Goal: Transaction & Acquisition: Purchase product/service

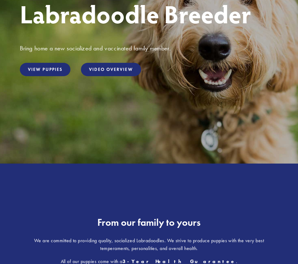
scroll to position [120, 0]
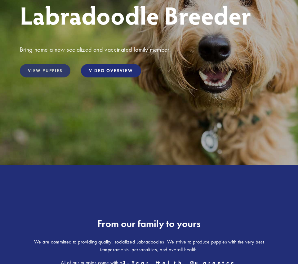
click at [45, 71] on link "View Puppies" at bounding box center [45, 70] width 51 height 13
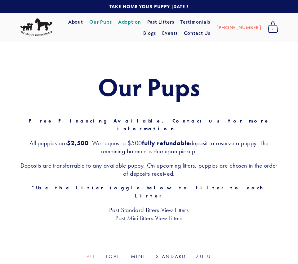
click at [126, 23] on link "Adoption" at bounding box center [129, 21] width 23 height 11
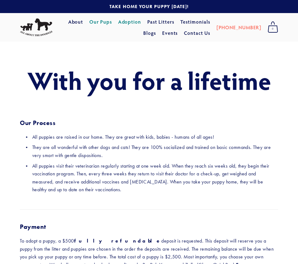
click at [104, 21] on link "Our Pups" at bounding box center [100, 21] width 23 height 11
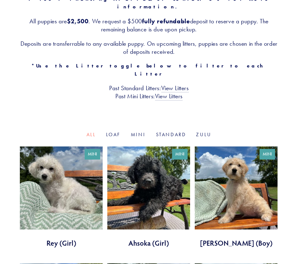
scroll to position [122, 0]
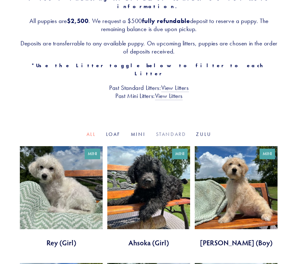
click at [167, 131] on link "Standard" at bounding box center [171, 134] width 30 height 6
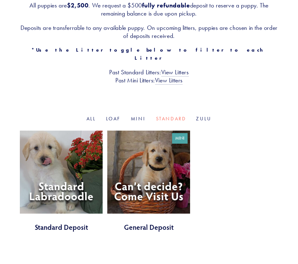
scroll to position [145, 0]
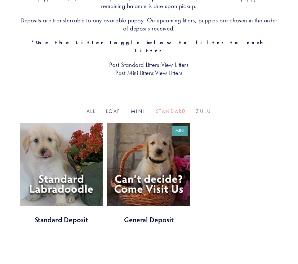
click at [203, 108] on link "Zulu" at bounding box center [204, 111] width 16 height 6
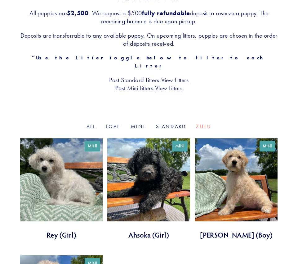
scroll to position [129, 0]
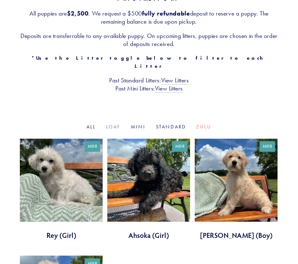
click at [114, 124] on link "Loaf" at bounding box center [113, 127] width 15 height 6
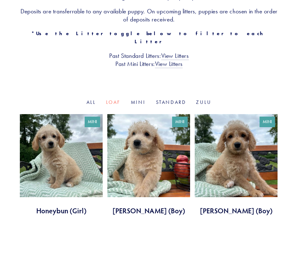
scroll to position [104, 0]
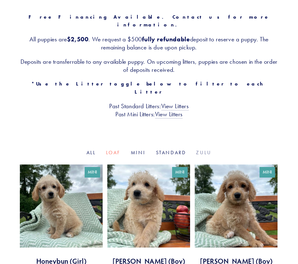
click at [201, 149] on link "Zulu" at bounding box center [204, 152] width 16 height 6
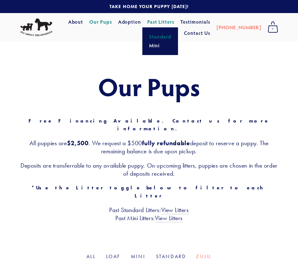
click at [158, 37] on link "Standard" at bounding box center [160, 36] width 26 height 9
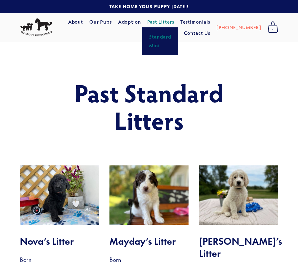
click at [155, 46] on link "Mini" at bounding box center [160, 45] width 26 height 9
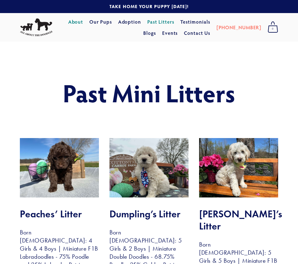
click at [77, 22] on link "About" at bounding box center [75, 21] width 15 height 11
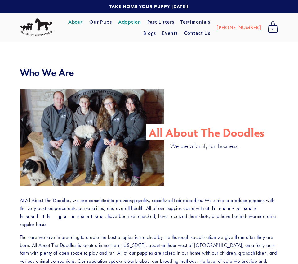
click at [130, 22] on link "Adoption" at bounding box center [129, 21] width 23 height 11
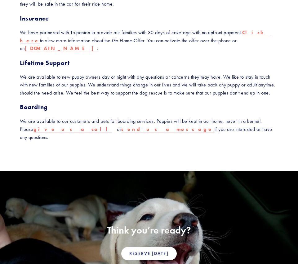
scroll to position [365, 0]
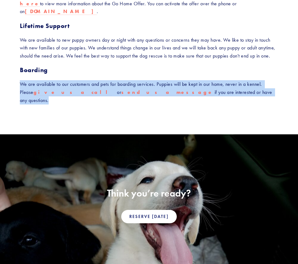
drag, startPoint x: 20, startPoint y: 77, endPoint x: 206, endPoint y: 89, distance: 186.0
click at [206, 89] on p "We are available to our customers and pets for boarding services. Puppies will …" at bounding box center [149, 92] width 259 height 24
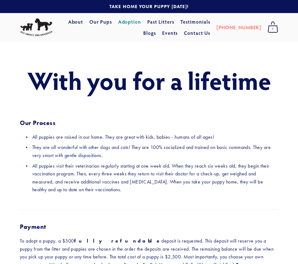
scroll to position [178, 0]
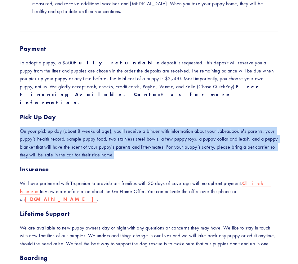
drag, startPoint x: 21, startPoint y: 123, endPoint x: 139, endPoint y: 147, distance: 120.7
click at [139, 147] on p "On your pick up day (about 8 weeks of age), you'll receive a binder with inform…" at bounding box center [149, 143] width 259 height 32
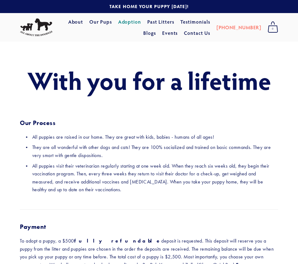
scroll to position [274, 0]
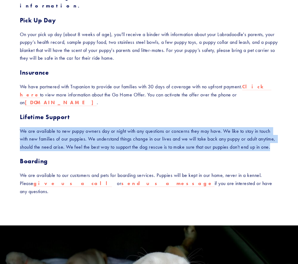
drag, startPoint x: 20, startPoint y: 116, endPoint x: 42, endPoint y: 140, distance: 32.5
click at [42, 140] on p "We are available to new puppy owners day or night with any questions or concern…" at bounding box center [149, 139] width 259 height 24
copy p "We are available to new puppy owners day or night with any questions or concern…"
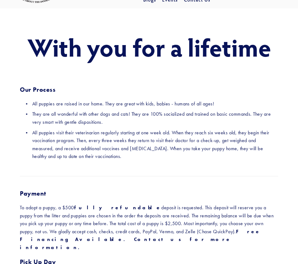
scroll to position [0, 0]
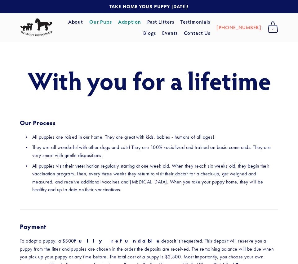
click at [96, 20] on link "Our Pups" at bounding box center [100, 21] width 23 height 11
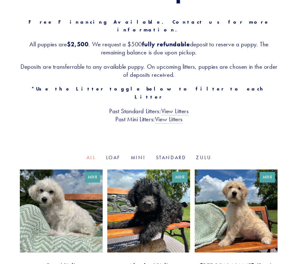
scroll to position [97, 0]
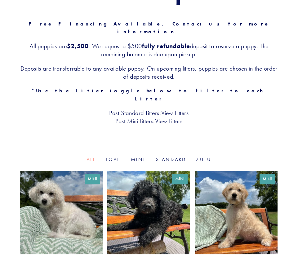
click at [59, 197] on link at bounding box center [61, 221] width 83 height 101
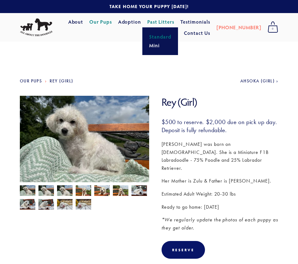
click at [157, 36] on link "Standard" at bounding box center [160, 36] width 26 height 9
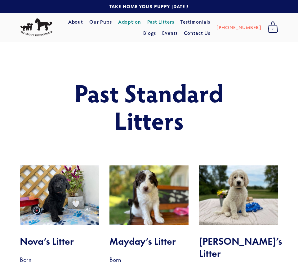
click at [131, 23] on link "Adoption" at bounding box center [129, 21] width 23 height 11
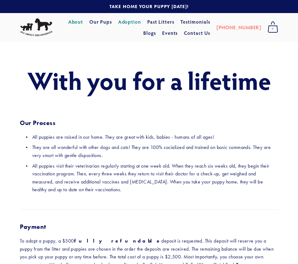
click at [79, 21] on link "About" at bounding box center [75, 21] width 15 height 11
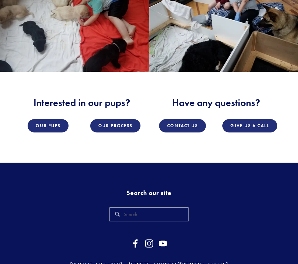
scroll to position [671, 0]
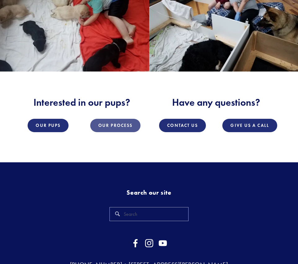
click at [118, 119] on link "Our Process" at bounding box center [115, 125] width 50 height 13
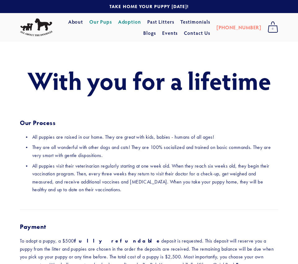
click at [101, 21] on link "Our Pups" at bounding box center [100, 21] width 23 height 11
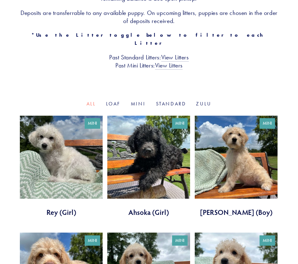
scroll to position [155, 0]
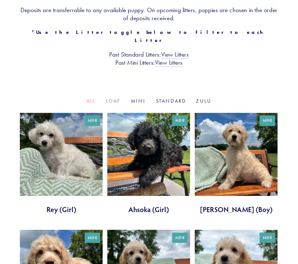
click at [114, 98] on link "Loaf" at bounding box center [113, 101] width 15 height 6
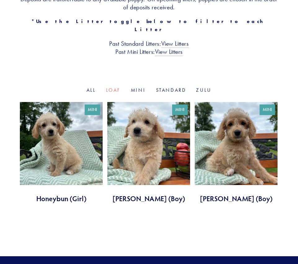
scroll to position [166, 0]
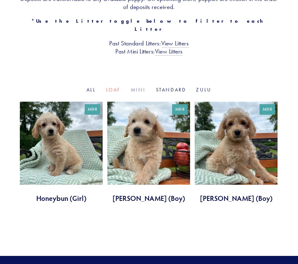
click at [137, 87] on link "Mini" at bounding box center [138, 90] width 15 height 6
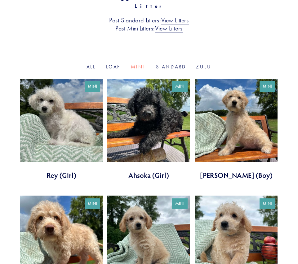
scroll to position [191, 0]
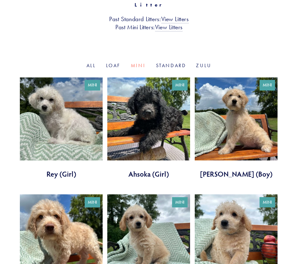
click at [146, 111] on link at bounding box center [148, 127] width 83 height 101
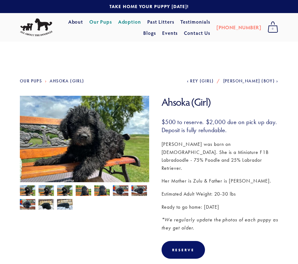
click at [129, 25] on link "Adoption" at bounding box center [129, 21] width 23 height 11
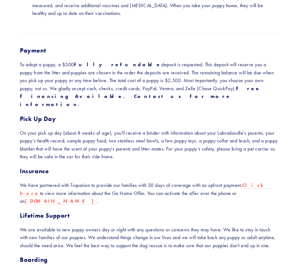
scroll to position [174, 0]
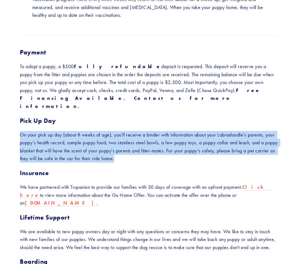
drag, startPoint x: 20, startPoint y: 128, endPoint x: 147, endPoint y: 154, distance: 129.7
click at [147, 154] on p "On your pick up day (about 8 weeks of age), you'll receive a binder with inform…" at bounding box center [149, 147] width 259 height 32
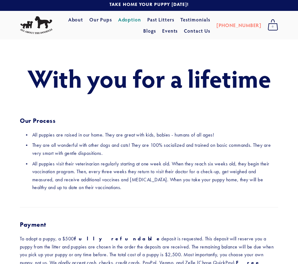
scroll to position [0, 0]
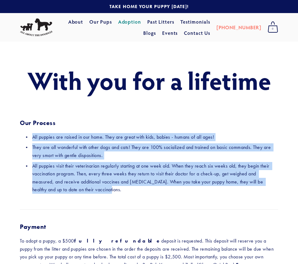
copy ul "All puppies are raised in our home. They are great with kids, babies - humans o…"
drag, startPoint x: 32, startPoint y: 138, endPoint x: 125, endPoint y: 192, distance: 107.8
click at [125, 192] on ul "All puppies are raised in our home. They are great with kids, babies - humans o…" at bounding box center [149, 163] width 259 height 61
click at [103, 167] on p "All puppies visit their veterinarian regularly starting at one week old. When t…" at bounding box center [155, 178] width 246 height 32
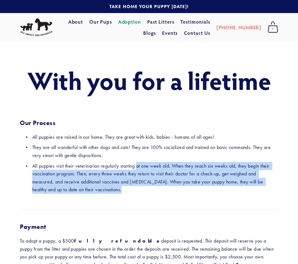
drag, startPoint x: 138, startPoint y: 167, endPoint x: 168, endPoint y: 206, distance: 48.5
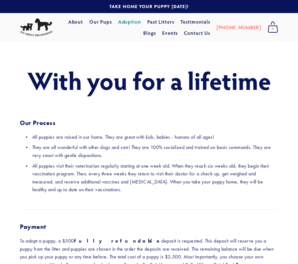
drag, startPoint x: 34, startPoint y: 167, endPoint x: 87, endPoint y: 191, distance: 58.2
click at [87, 191] on p "All puppies visit their veterinarian regularly starting at one week old. When t…" at bounding box center [155, 178] width 246 height 32
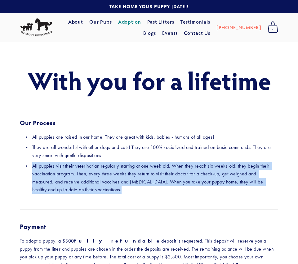
copy div "All puppies visit their veterinarian regularly starting at one week old. When t…"
drag, startPoint x: 33, startPoint y: 167, endPoint x: 103, endPoint y: 202, distance: 78.8
click at [177, 170] on p "All puppies visit their veterinarian regularly starting at one week old. When t…" at bounding box center [155, 178] width 246 height 32
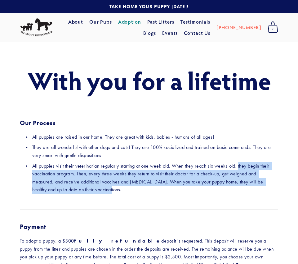
drag, startPoint x: 241, startPoint y: 167, endPoint x: 114, endPoint y: 193, distance: 129.7
click at [114, 193] on p "All puppies visit their veterinarian regularly starting at one week old. When t…" at bounding box center [155, 178] width 246 height 32
click at [104, 20] on link "Our Pups" at bounding box center [100, 21] width 23 height 11
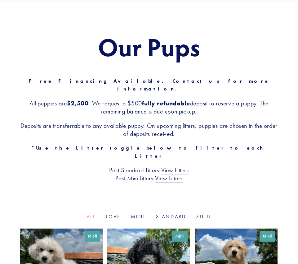
scroll to position [37, 0]
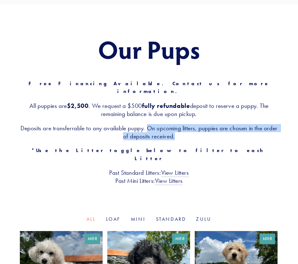
copy h3 "On upcoming litters, puppies are chosen in the order of deposits received."
drag, startPoint x: 155, startPoint y: 120, endPoint x: 196, endPoint y: 133, distance: 42.8
click at [196, 133] on div "Our Pups Free Financing Available. Contact us for more information. All puppies…" at bounding box center [149, 109] width 259 height 149
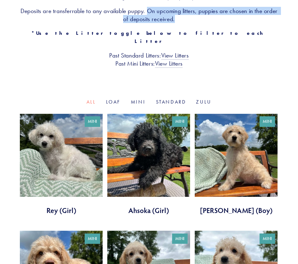
scroll to position [155, 0]
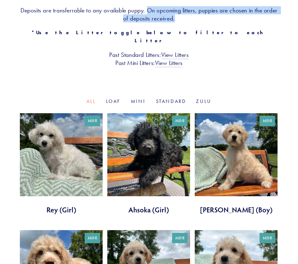
click at [146, 137] on link at bounding box center [148, 163] width 83 height 101
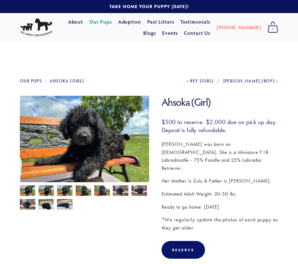
click at [97, 23] on link "Our Pups" at bounding box center [100, 21] width 23 height 11
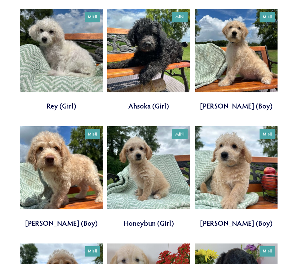
scroll to position [261, 0]
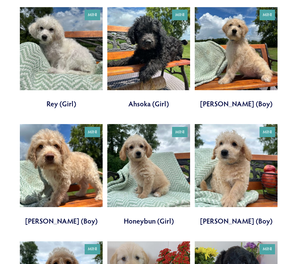
click at [147, 149] on link at bounding box center [148, 174] width 83 height 101
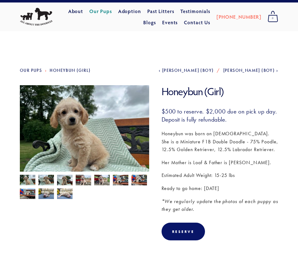
scroll to position [11, 0]
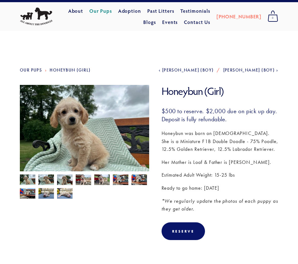
click at [33, 72] on link "Our Pups" at bounding box center [31, 69] width 22 height 5
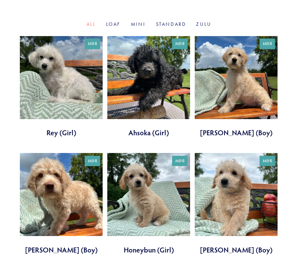
scroll to position [232, 0]
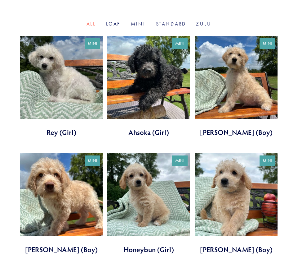
click at [148, 187] on link at bounding box center [148, 202] width 83 height 101
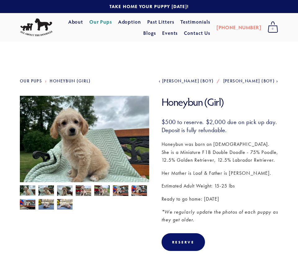
click at [79, 143] on img at bounding box center [84, 144] width 129 height 97
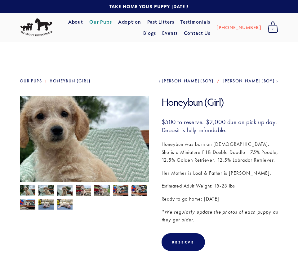
click at [88, 131] on img at bounding box center [84, 144] width 129 height 97
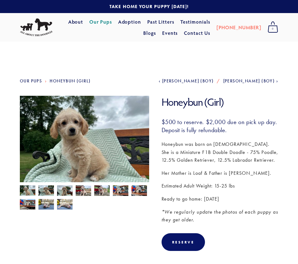
click at [97, 23] on link "Our Pups" at bounding box center [100, 21] width 23 height 11
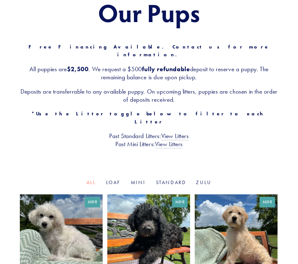
scroll to position [78, 0]
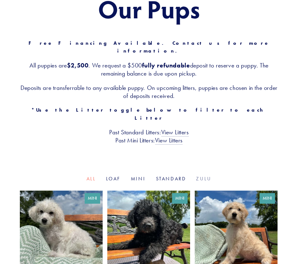
click at [204, 175] on link "Zulu" at bounding box center [204, 178] width 16 height 6
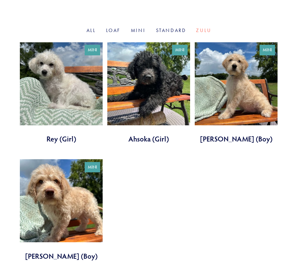
scroll to position [226, 0]
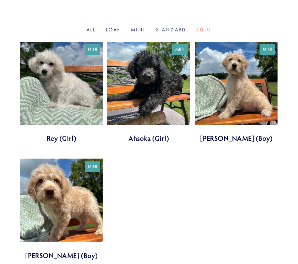
click at [64, 186] on link at bounding box center [61, 208] width 83 height 101
click at [235, 74] on link at bounding box center [236, 92] width 83 height 101
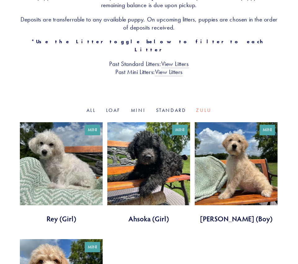
scroll to position [142, 0]
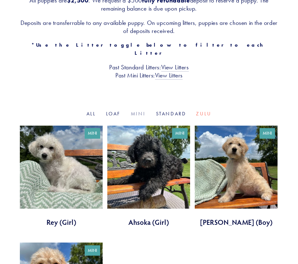
click at [136, 110] on link "Mini" at bounding box center [138, 113] width 15 height 6
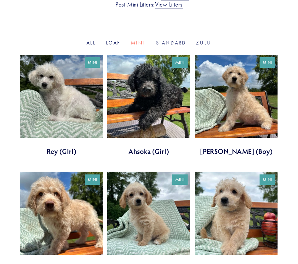
scroll to position [214, 0]
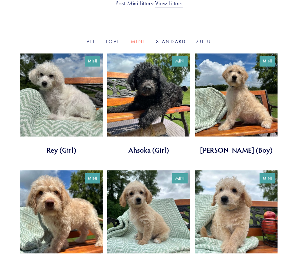
click at [236, 201] on link at bounding box center [236, 220] width 83 height 101
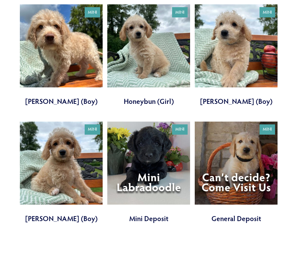
scroll to position [381, 0]
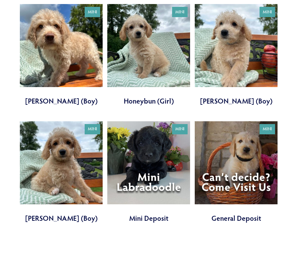
click at [59, 156] on link at bounding box center [61, 171] width 83 height 101
click at [240, 140] on link at bounding box center [236, 171] width 83 height 101
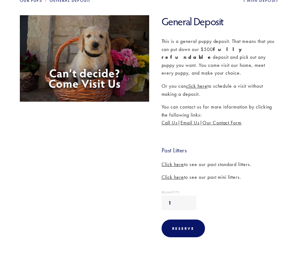
scroll to position [85, 0]
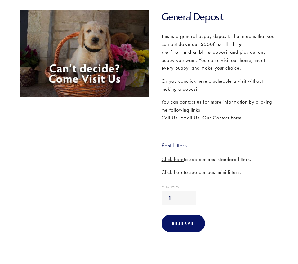
click at [168, 169] on span "Click here" at bounding box center [173, 172] width 23 height 6
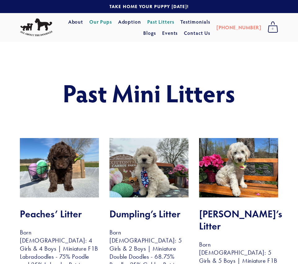
click at [100, 22] on link "Our Pups" at bounding box center [100, 21] width 23 height 11
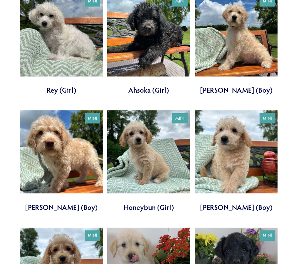
scroll to position [265, 0]
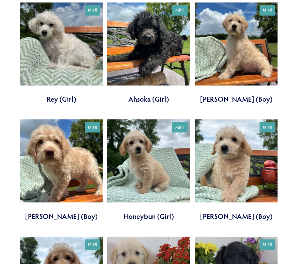
click at [233, 140] on link at bounding box center [236, 169] width 83 height 101
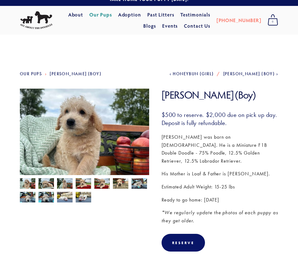
scroll to position [6, 0]
